Goal: Navigation & Orientation: Find specific page/section

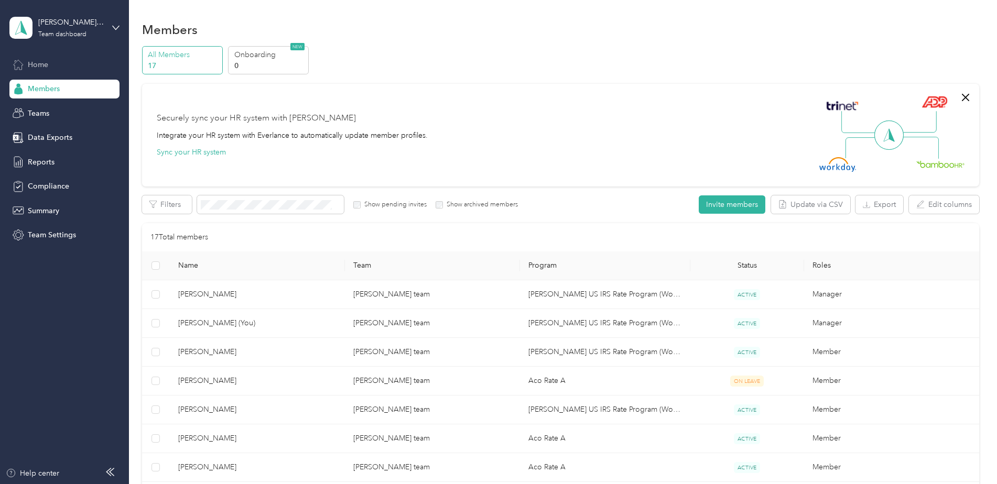
click at [45, 66] on span "Home" at bounding box center [38, 64] width 20 height 11
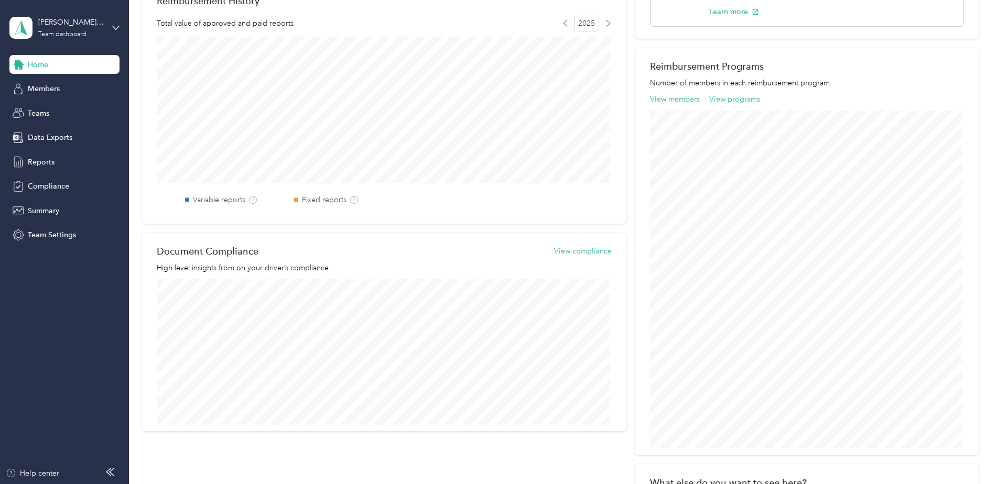
scroll to position [246, 0]
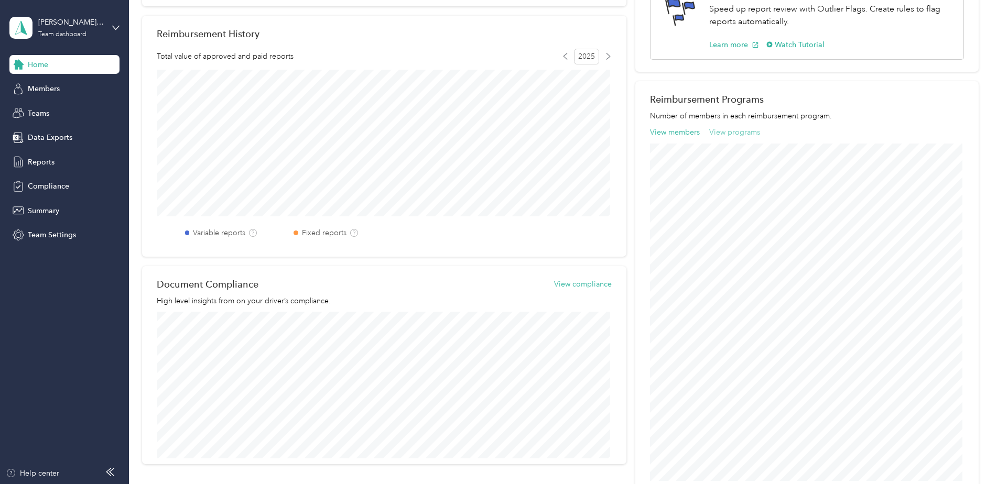
click at [726, 135] on button "View programs" at bounding box center [734, 132] width 51 height 11
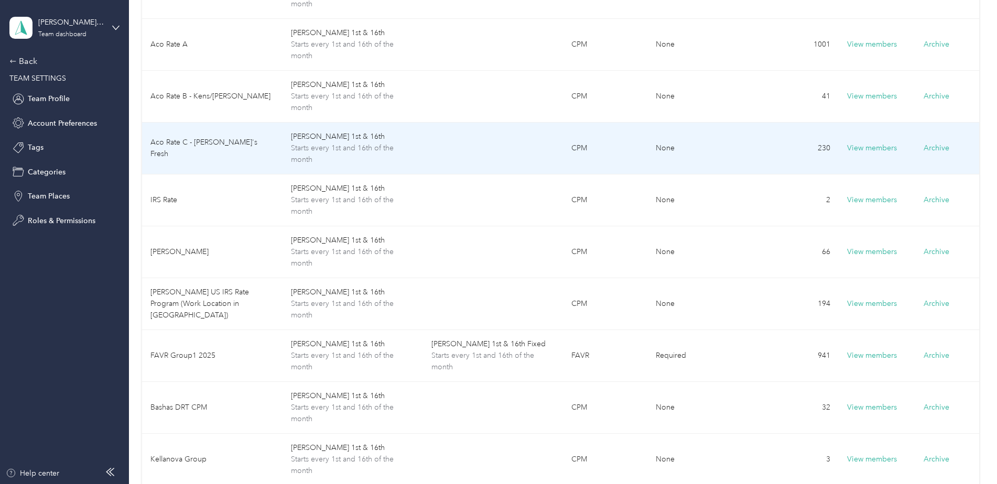
scroll to position [210, 0]
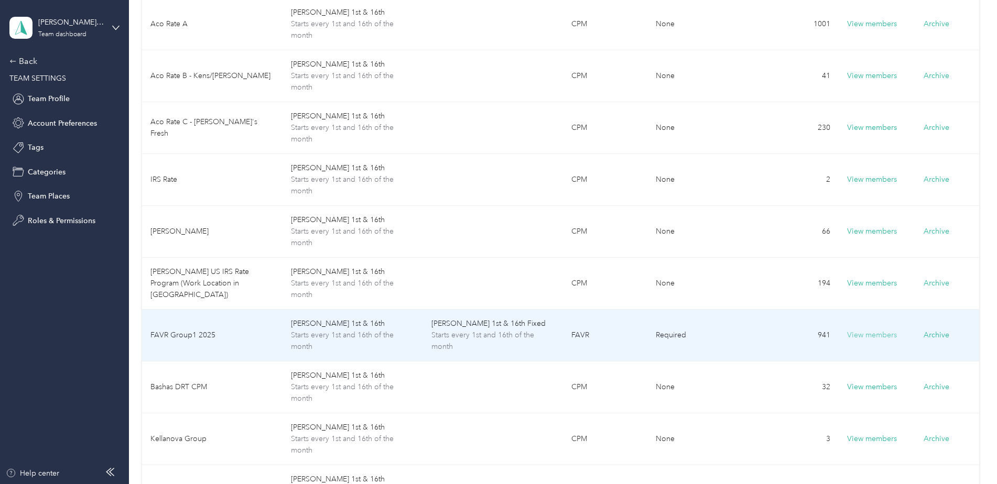
click at [862, 336] on button "View members" at bounding box center [872, 336] width 50 height 12
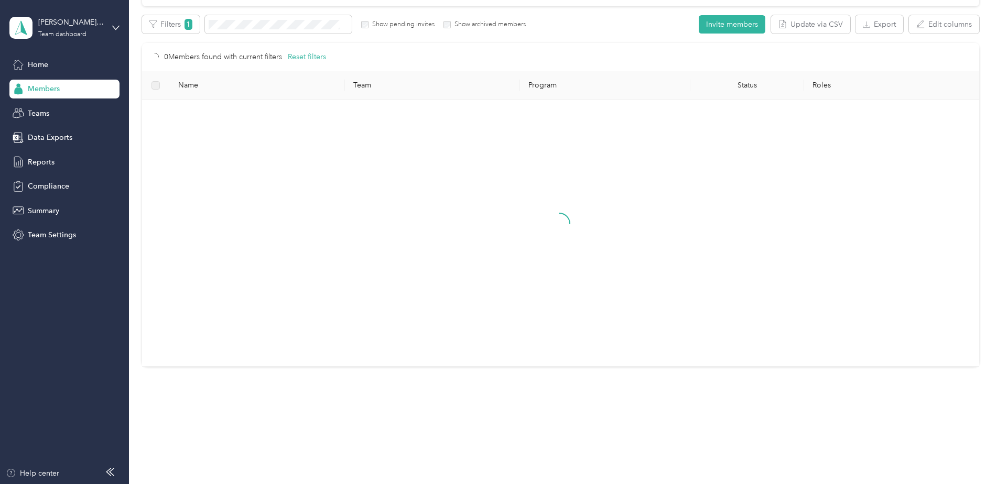
scroll to position [180, 0]
click at [53, 120] on div "Teams" at bounding box center [64, 113] width 110 height 19
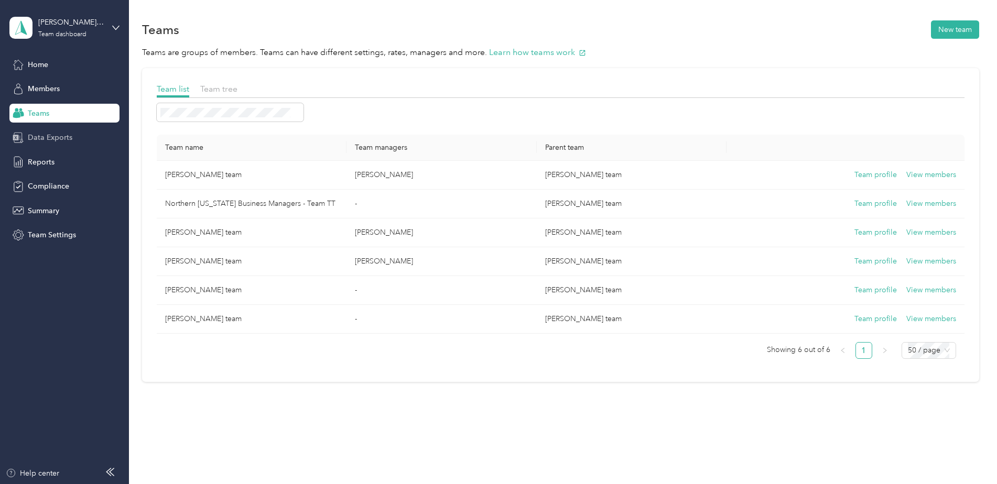
click at [58, 139] on span "Data Exports" at bounding box center [50, 137] width 45 height 11
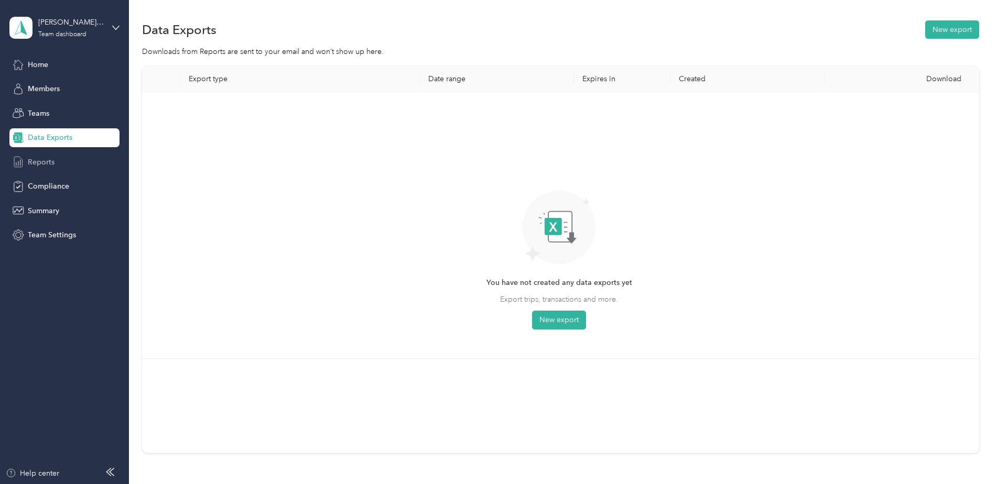
click at [54, 159] on div "Reports" at bounding box center [64, 162] width 110 height 19
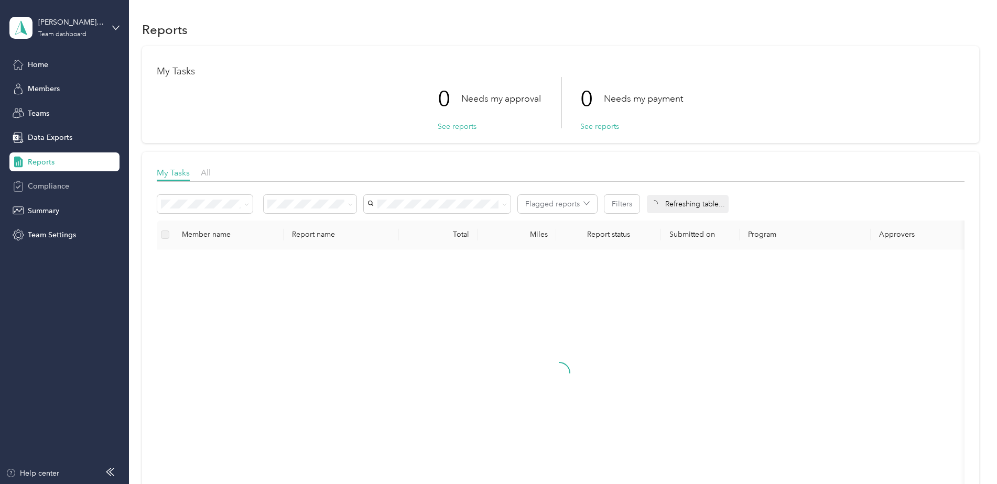
click at [56, 184] on span "Compliance" at bounding box center [48, 186] width 41 height 11
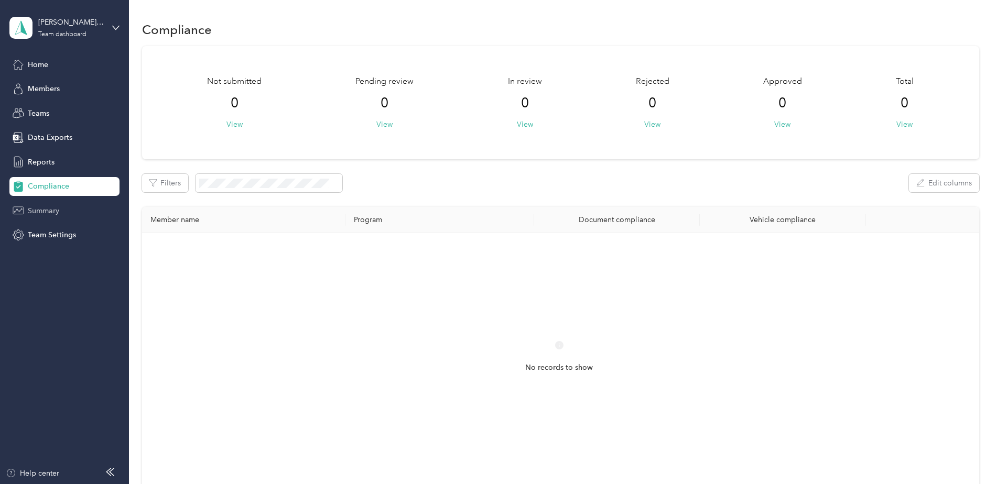
click at [55, 209] on span "Summary" at bounding box center [43, 210] width 31 height 11
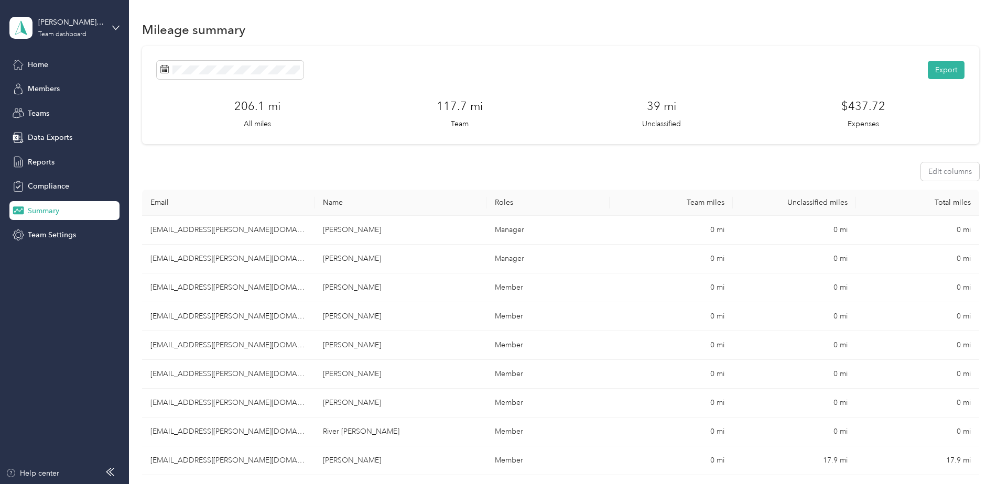
click at [82, 40] on div "[PERSON_NAME] team Team dashboard" at bounding box center [64, 27] width 110 height 37
click at [57, 134] on div "Log out" at bounding box center [39, 133] width 40 height 11
